Goal: Task Accomplishment & Management: Use online tool/utility

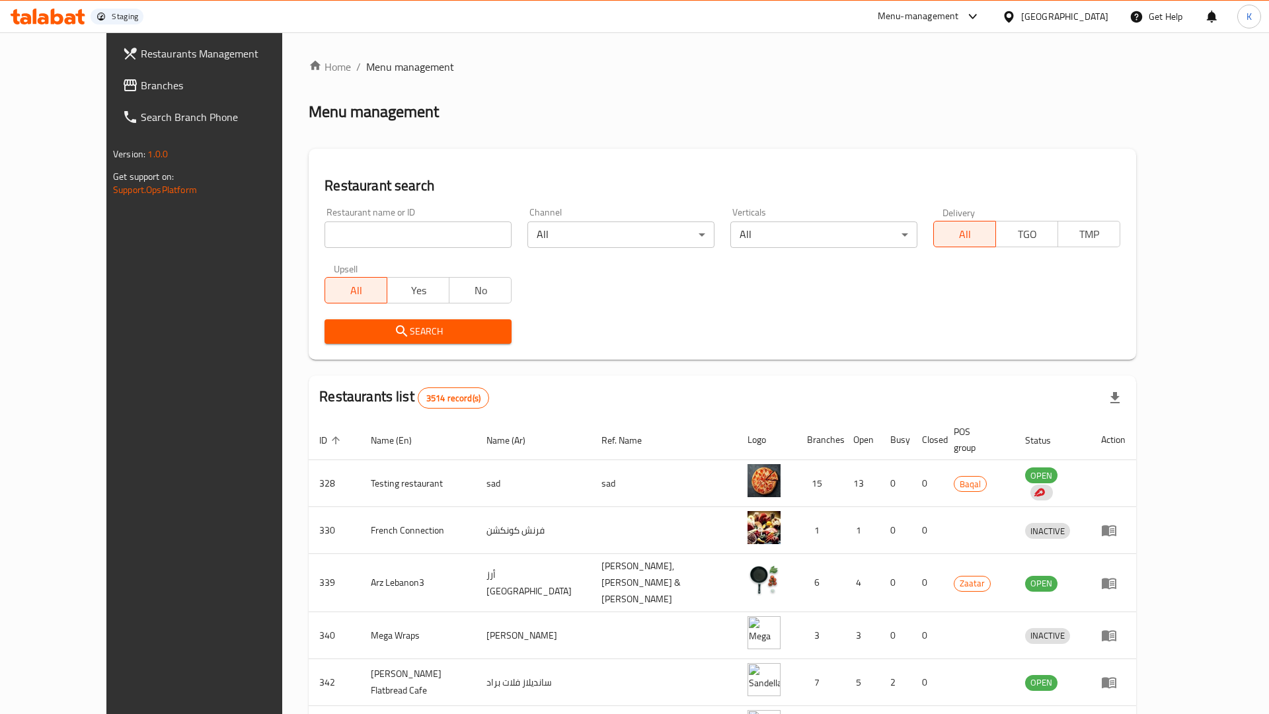
click at [388, 245] on input "search" at bounding box center [418, 234] width 187 height 26
paste input "634275"
type input "634275"
click at [335, 324] on span "Search" at bounding box center [418, 331] width 166 height 17
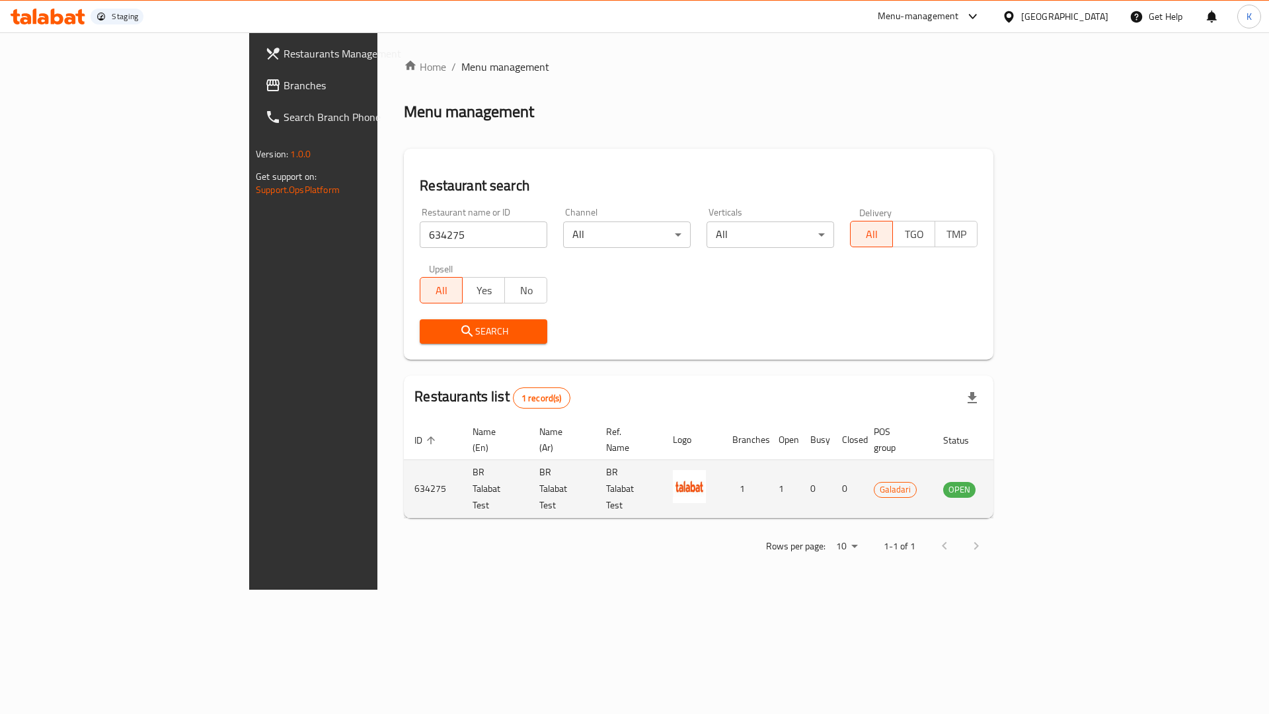
click at [1048, 479] on td "enhanced table" at bounding box center [1025, 489] width 46 height 58
click at [1029, 481] on icon "enhanced table" at bounding box center [1021, 489] width 16 height 16
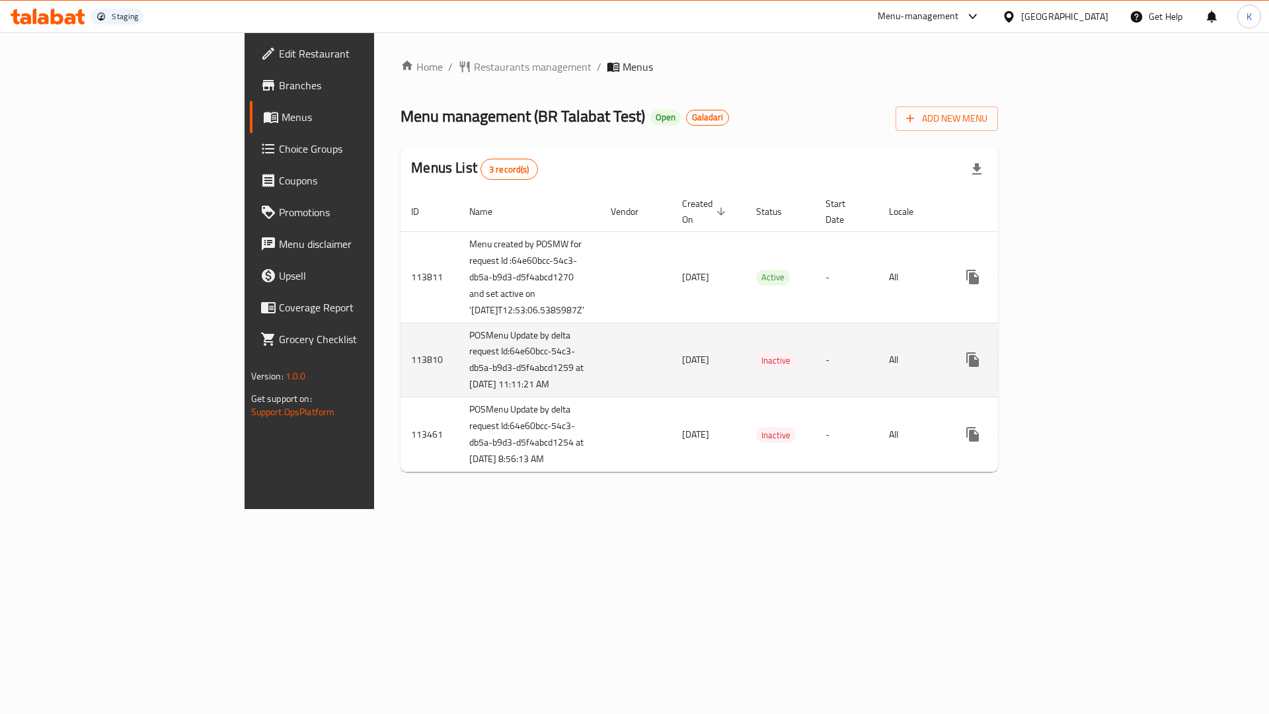
drag, startPoint x: 500, startPoint y: 404, endPoint x: 558, endPoint y: 404, distance: 57.5
click at [672, 397] on td "[DATE]" at bounding box center [709, 360] width 74 height 75
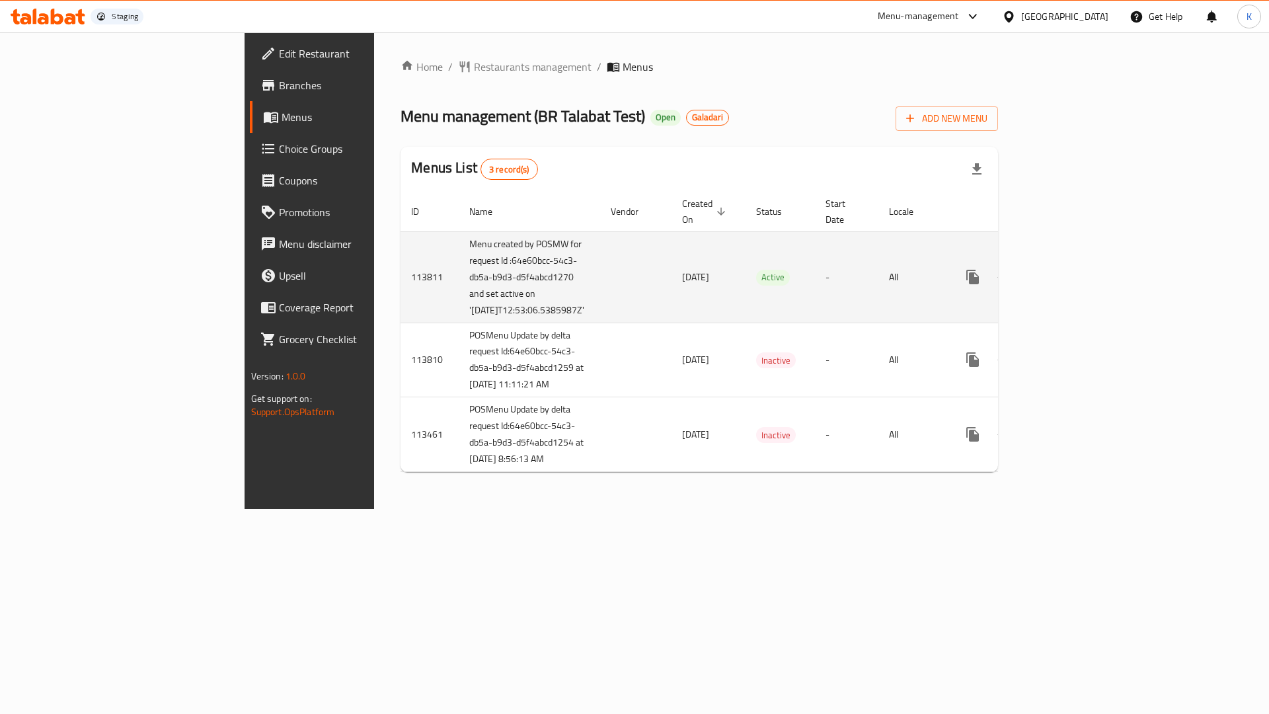
drag, startPoint x: 405, startPoint y: 329, endPoint x: 306, endPoint y: 234, distance: 137.0
click at [459, 234] on td "Menu created by POSMW for request Id :64e60bcc-54c3-db5a-b9d3-d5f4abcd1270 and …" at bounding box center [529, 276] width 141 height 91
click at [459, 323] on td "Menu created by POSMW for request Id :64e60bcc-54c3-db5a-b9d3-d5f4abcd1270 and …" at bounding box center [529, 276] width 141 height 91
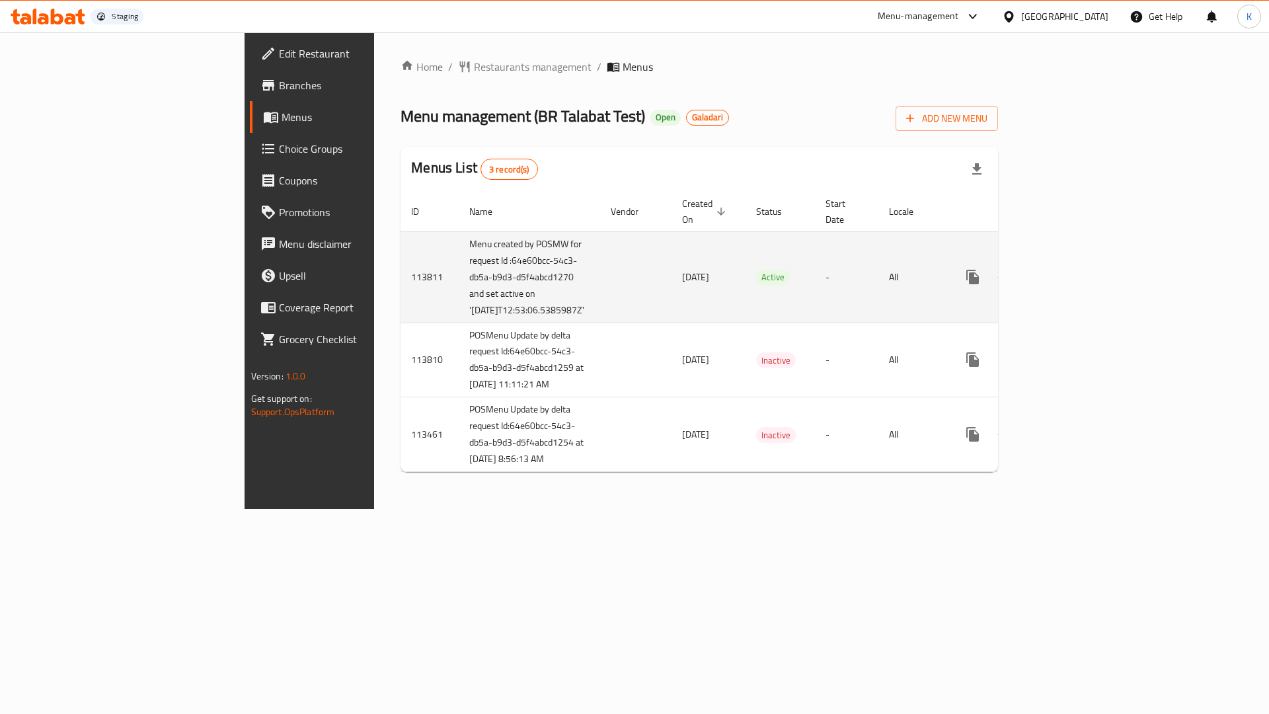
click at [459, 323] on td "Menu created by POSMW for request Id :64e60bcc-54c3-db5a-b9d3-d5f4abcd1270 and …" at bounding box center [529, 276] width 141 height 91
